Goal: Transaction & Acquisition: Purchase product/service

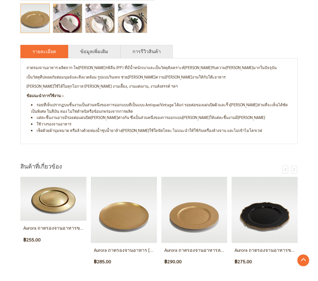
scroll to position [208, 0]
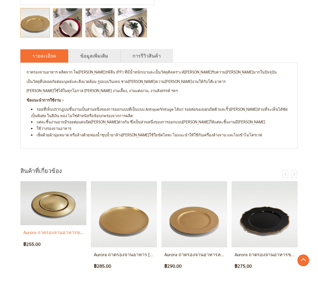
click at [42, 207] on img at bounding box center [53, 203] width 66 height 44
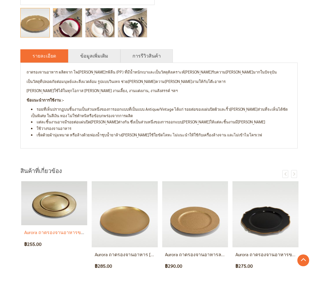
click at [47, 218] on img at bounding box center [54, 203] width 66 height 44
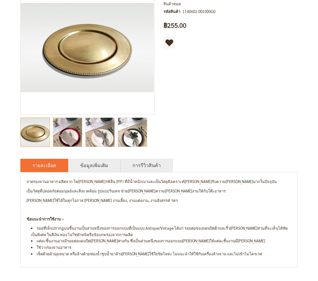
scroll to position [89, 0]
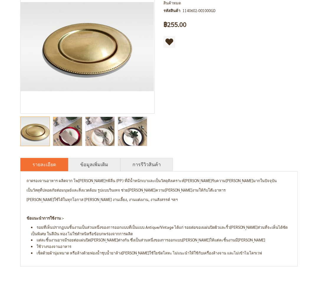
click at [134, 130] on img "Aurora ถาดรองจานอาหารขอบหมุด สีทอง" at bounding box center [132, 131] width 29 height 39
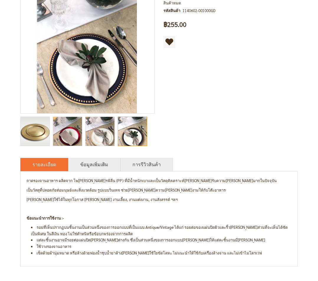
click at [109, 132] on img "Aurora ถาดรองจานอาหารขอบหมุด สีทอง" at bounding box center [100, 131] width 29 height 39
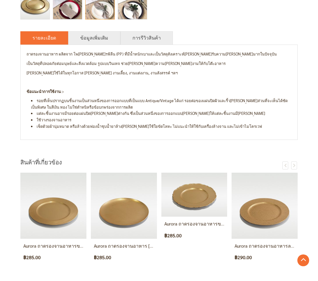
scroll to position [215, 0]
